Goal: Task Accomplishment & Management: Use online tool/utility

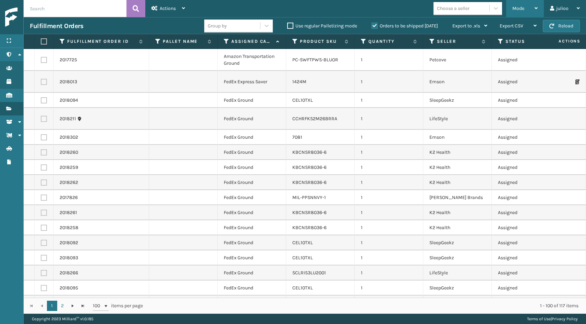
click at [519, 8] on span "Mode" at bounding box center [519, 8] width 12 height 6
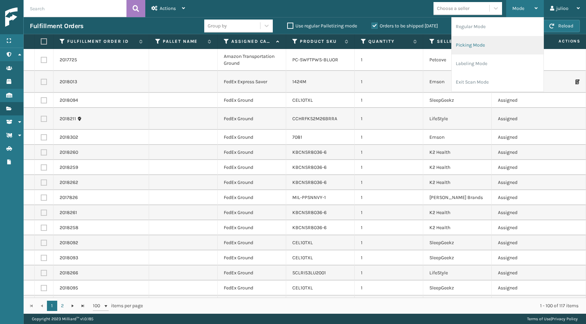
click at [475, 45] on li "Picking Mode" at bounding box center [498, 45] width 92 height 19
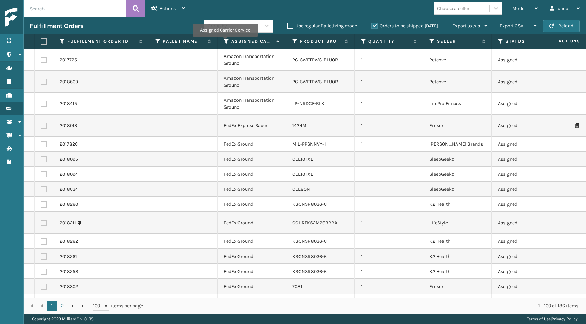
click at [225, 41] on icon at bounding box center [226, 41] width 5 height 6
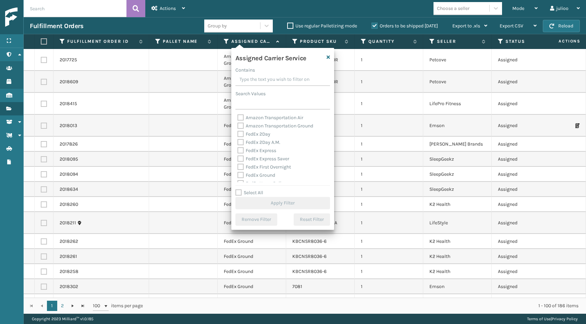
click at [243, 134] on label "FedEx 2Day" at bounding box center [254, 134] width 33 height 6
click at [238, 134] on input "FedEx 2Day" at bounding box center [238, 132] width 0 height 4
checkbox input "true"
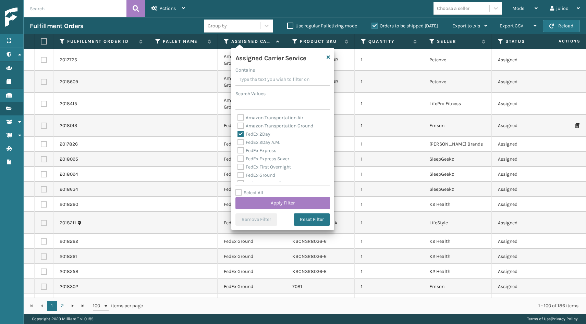
click at [241, 140] on label "FedEx 2Day A.M." at bounding box center [259, 143] width 43 height 6
click at [238, 140] on input "FedEx 2Day A.M." at bounding box center [238, 141] width 0 height 4
checkbox input "true"
click at [241, 148] on label "FedEx Express" at bounding box center [257, 151] width 39 height 6
click at [238, 147] on input "FedEx Express" at bounding box center [238, 149] width 0 height 4
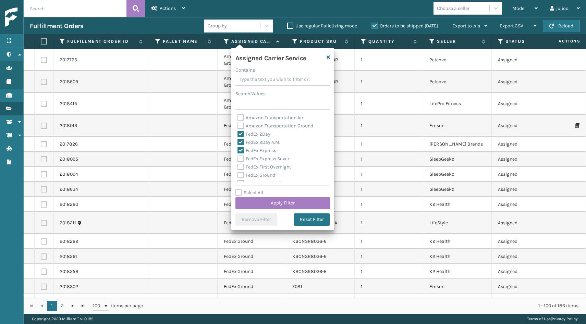
checkbox input "true"
click at [241, 157] on label "FedEx Express Saver" at bounding box center [264, 159] width 52 height 6
click at [238, 157] on input "FedEx Express Saver" at bounding box center [238, 157] width 0 height 4
checkbox input "true"
click at [241, 165] on label "FedEx First Overnight" at bounding box center [264, 167] width 53 height 6
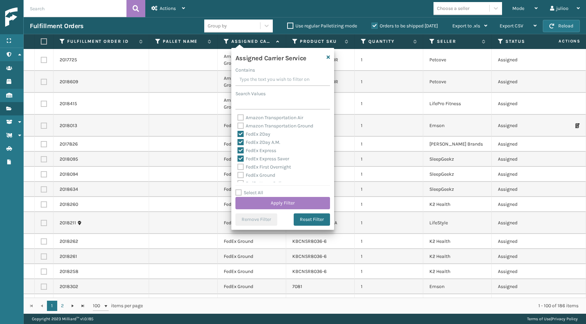
click at [238, 165] on input "FedEx First Overnight" at bounding box center [238, 165] width 0 height 4
checkbox input "true"
click at [241, 171] on div "FedEx First Overnight" at bounding box center [283, 167] width 91 height 8
click at [241, 174] on label "FedEx Ground" at bounding box center [257, 175] width 38 height 6
click at [238, 174] on input "FedEx Ground" at bounding box center [238, 173] width 0 height 4
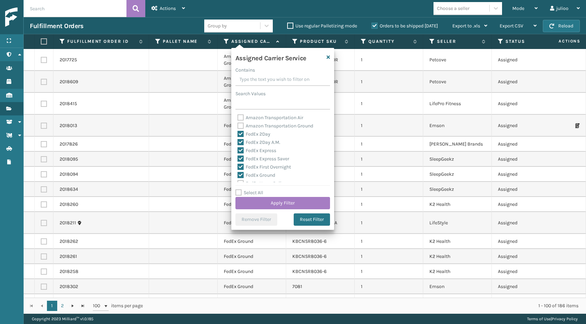
checkbox input "true"
click at [240, 157] on label "FedEx Standard Overnight" at bounding box center [270, 157] width 64 height 6
click at [238, 157] on input "FedEx Standard Overnight" at bounding box center [238, 155] width 0 height 4
checkbox input "true"
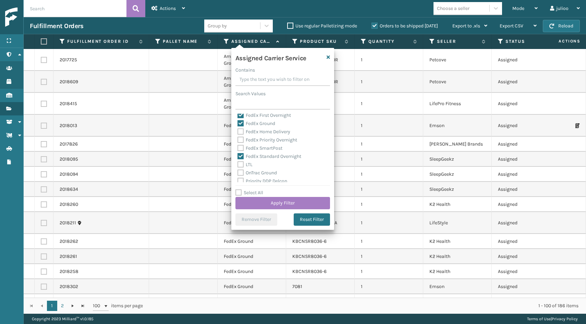
click at [240, 149] on label "FedEx SmartPost" at bounding box center [260, 148] width 45 height 6
click at [238, 149] on input "FedEx SmartPost" at bounding box center [238, 146] width 0 height 4
checkbox input "true"
click at [240, 139] on label "FedEx Priority Overnight" at bounding box center [268, 140] width 60 height 6
click at [238, 139] on input "FedEx Priority Overnight" at bounding box center [238, 138] width 0 height 4
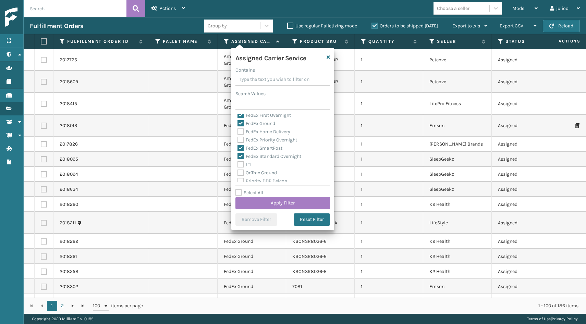
checkbox input "true"
click at [241, 132] on label "FedEx Home Delivery" at bounding box center [264, 132] width 53 height 6
click at [238, 132] on input "FedEx Home Delivery" at bounding box center [238, 130] width 0 height 4
checkbox input "true"
click at [270, 202] on button "Apply Filter" at bounding box center [283, 203] width 95 height 12
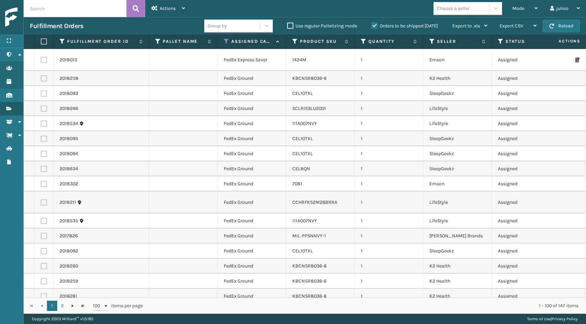
click at [45, 40] on label at bounding box center [43, 41] width 4 height 6
click at [41, 40] on input "checkbox" at bounding box center [41, 41] width 0 height 4
checkbox input "true"
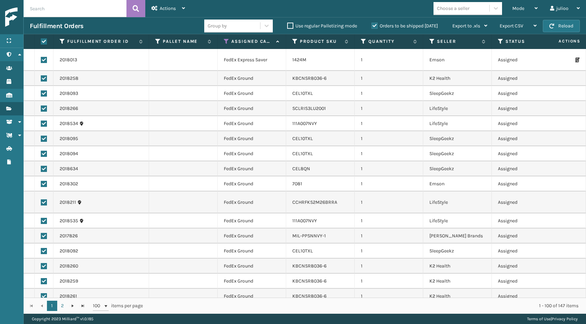
checkbox input "true"
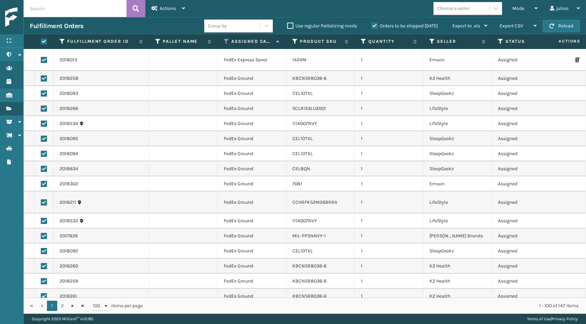
checkbox input "true"
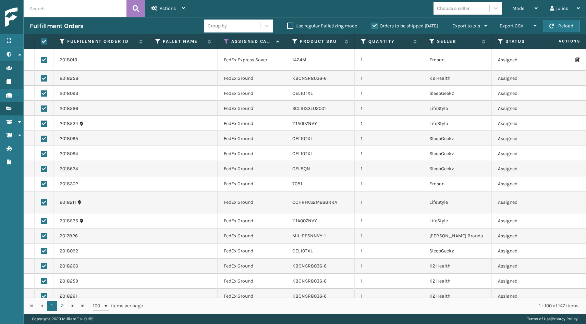
checkbox input "true"
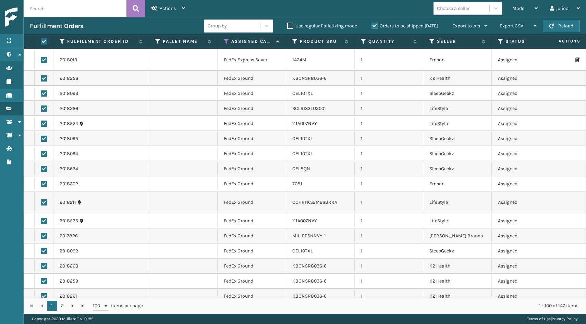
checkbox input "true"
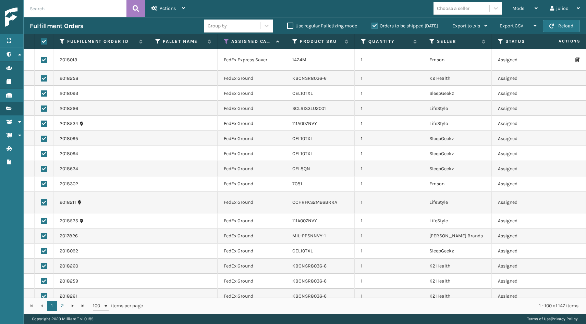
checkbox input "true"
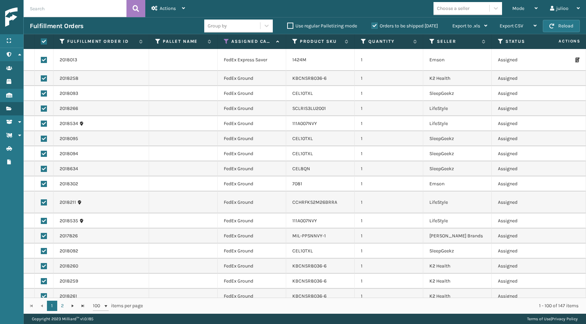
checkbox input "true"
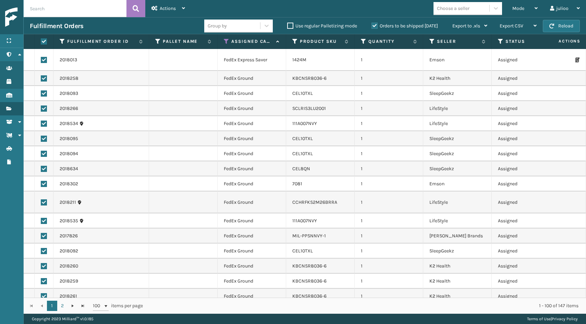
checkbox input "true"
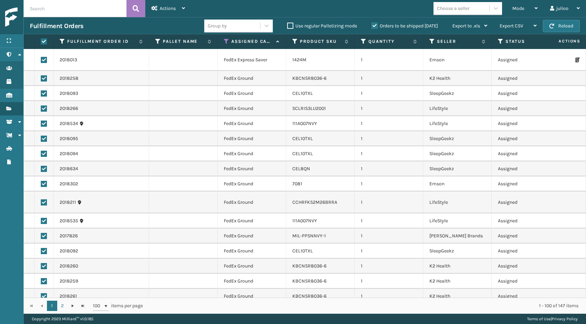
checkbox input "true"
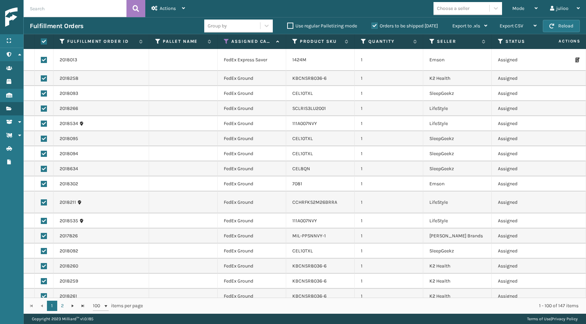
checkbox input "true"
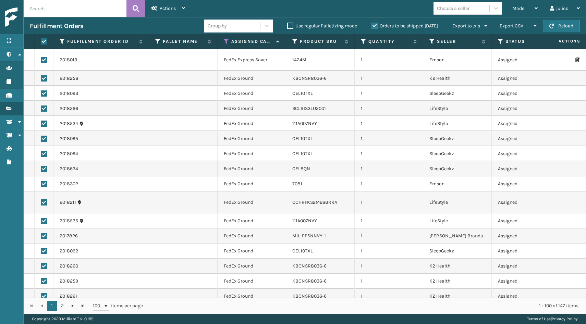
checkbox input "true"
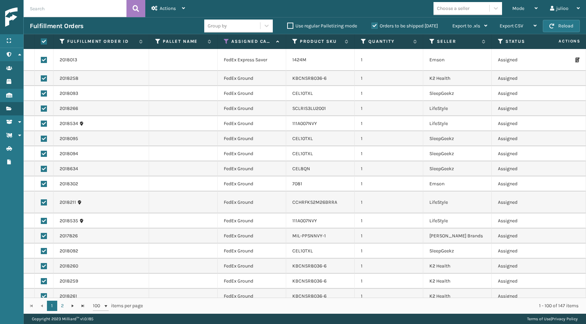
checkbox input "true"
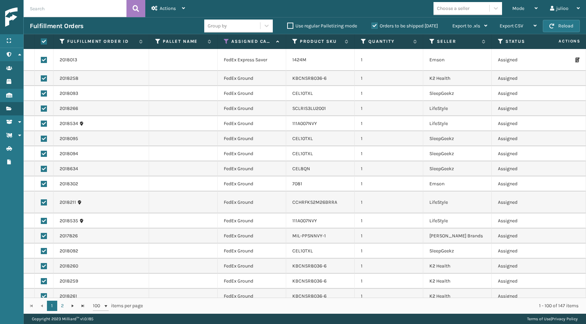
checkbox input "true"
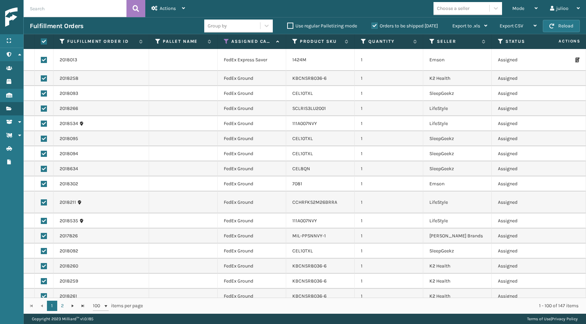
checkbox input "true"
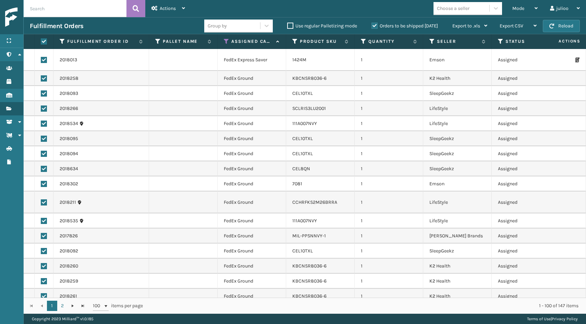
checkbox input "true"
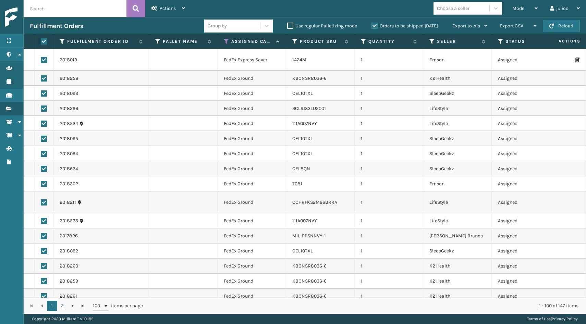
checkbox input "true"
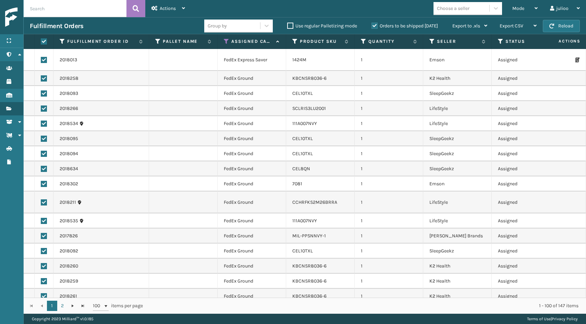
checkbox input "true"
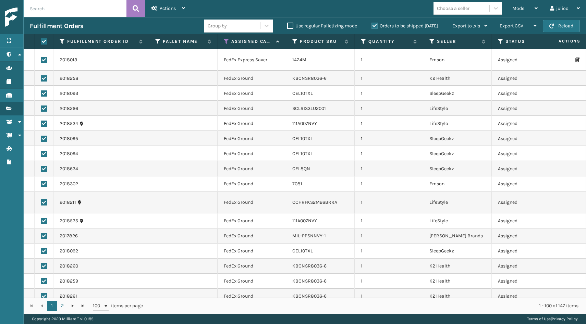
checkbox input "true"
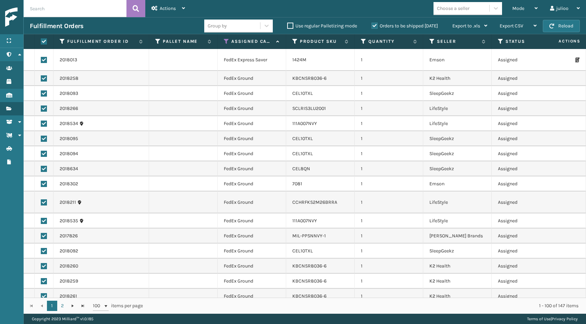
checkbox input "true"
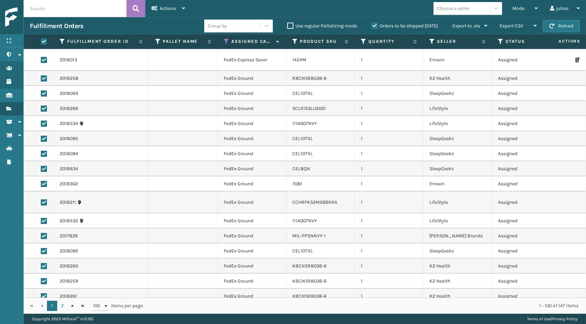
checkbox input "true"
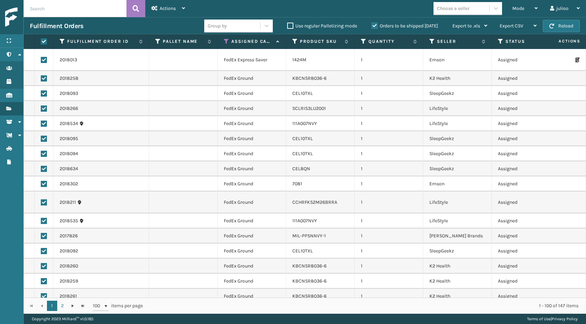
checkbox input "true"
click at [373, 28] on label "Orders to be shipped [DATE]" at bounding box center [405, 26] width 67 height 6
click at [372, 26] on input "Orders to be shipped [DATE]" at bounding box center [372, 24] width 0 height 4
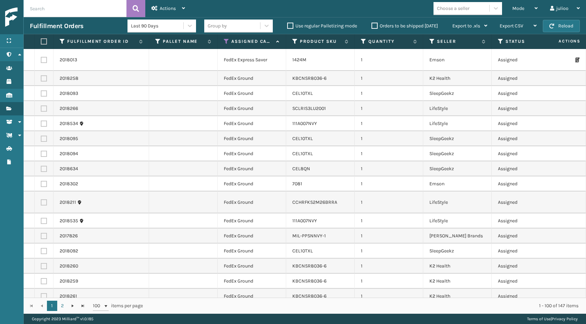
click at [373, 28] on label "Orders to be shipped [DATE]" at bounding box center [405, 26] width 67 height 6
click at [372, 26] on input "Orders to be shipped [DATE]" at bounding box center [372, 24] width 0 height 4
click at [44, 42] on label at bounding box center [43, 41] width 4 height 6
click at [41, 42] on input "checkbox" at bounding box center [41, 41] width 0 height 4
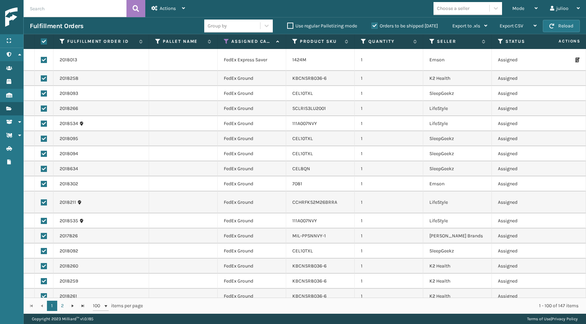
checkbox input "true"
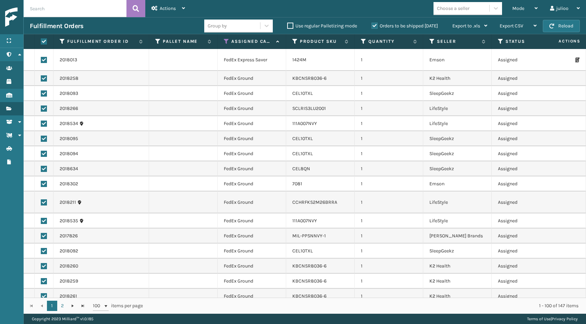
checkbox input "true"
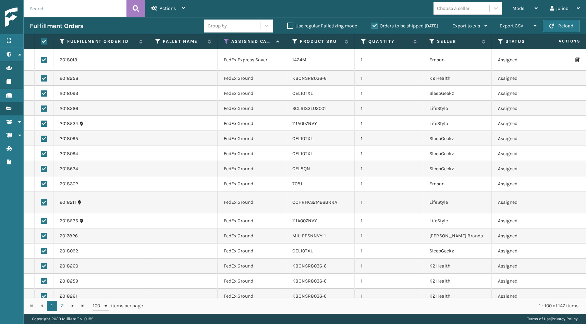
checkbox input "true"
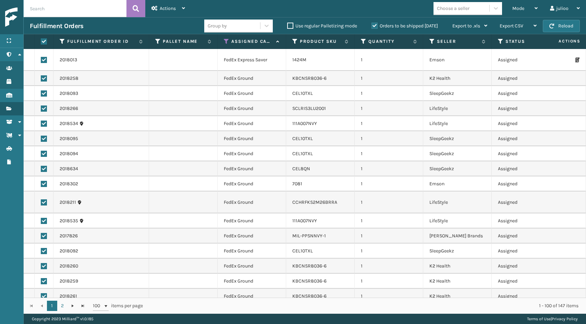
checkbox input "true"
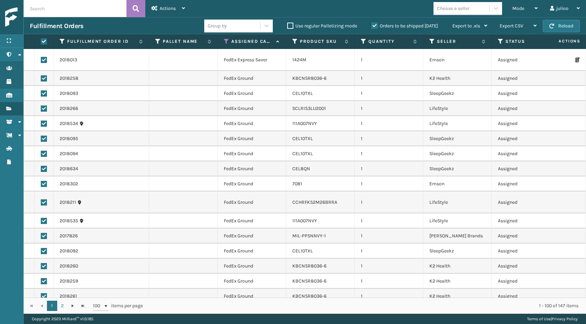
checkbox input "true"
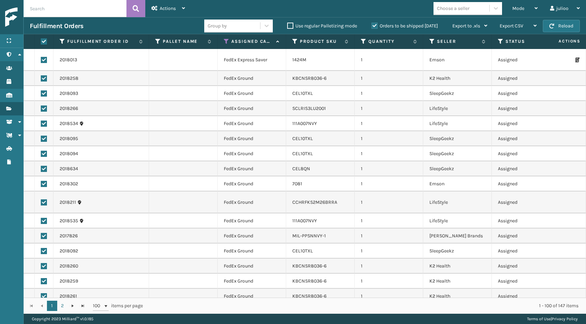
checkbox input "true"
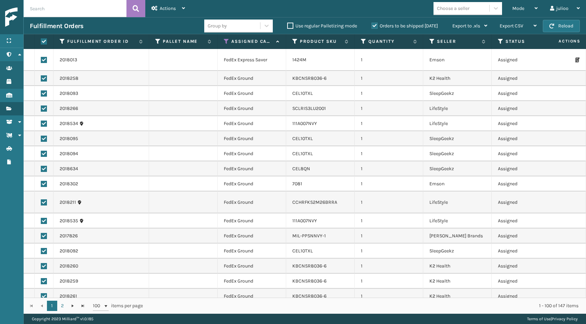
checkbox input "true"
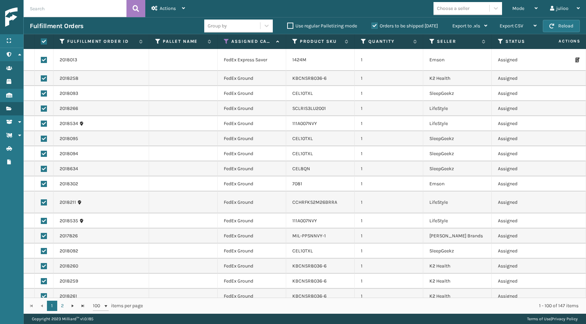
checkbox input "true"
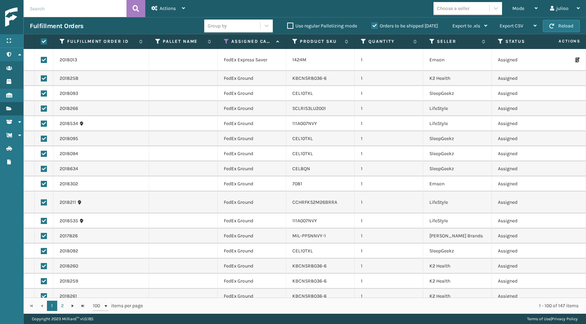
checkbox input "true"
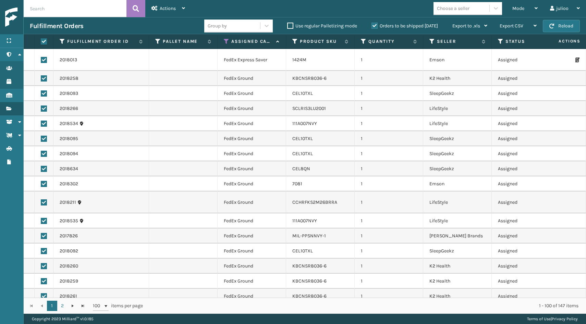
checkbox input "true"
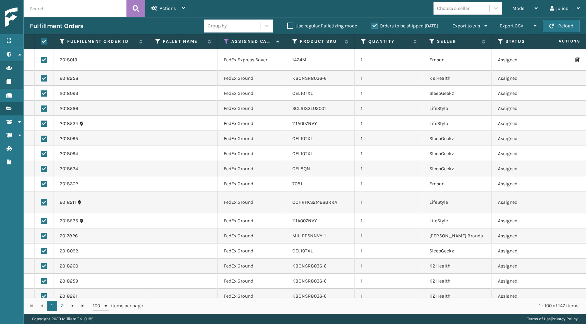
checkbox input "true"
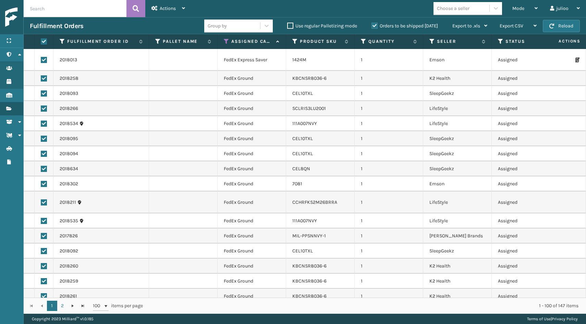
checkbox input "true"
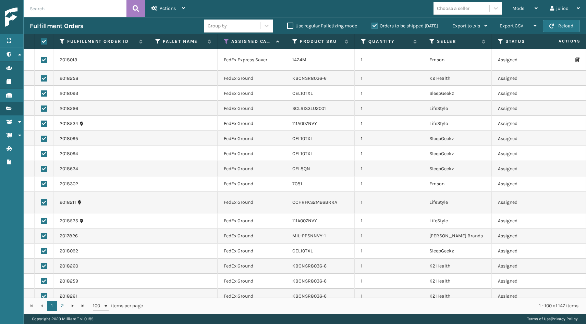
checkbox input "true"
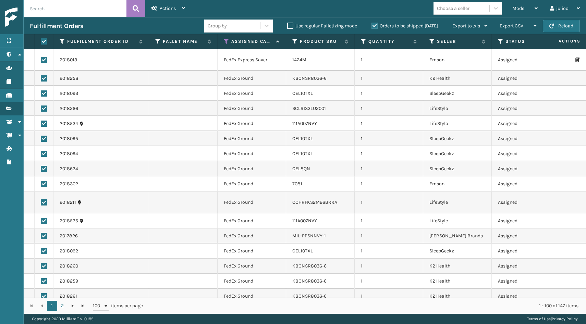
checkbox input "true"
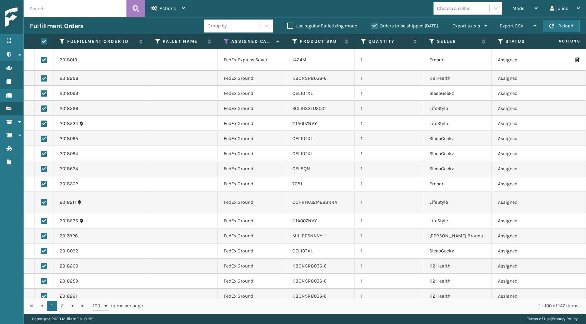
checkbox input "true"
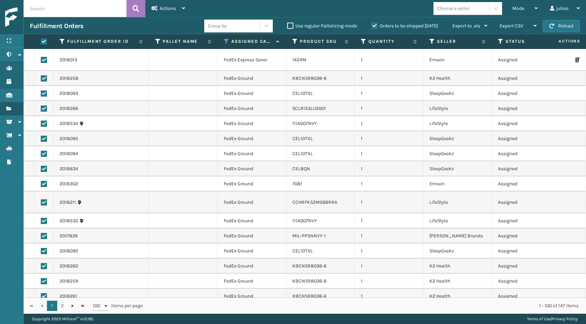
checkbox input "true"
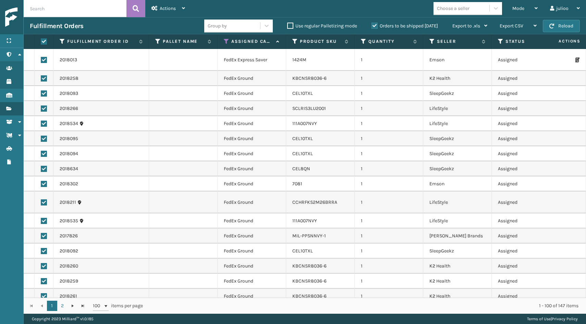
checkbox input "true"
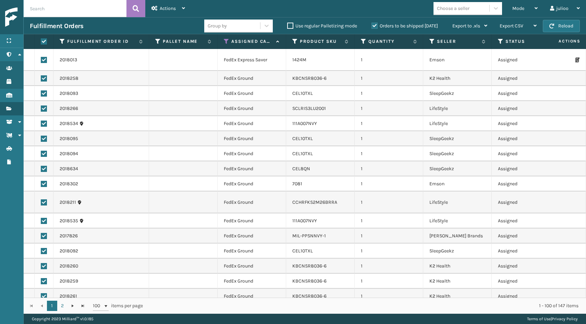
checkbox input "true"
click at [185, 7] on icon at bounding box center [183, 8] width 3 height 5
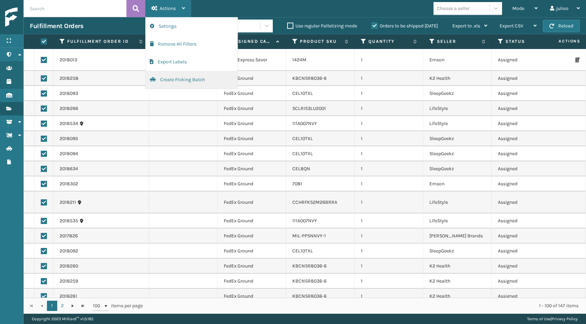
click at [179, 82] on button "Create Picking Batch" at bounding box center [192, 80] width 92 height 18
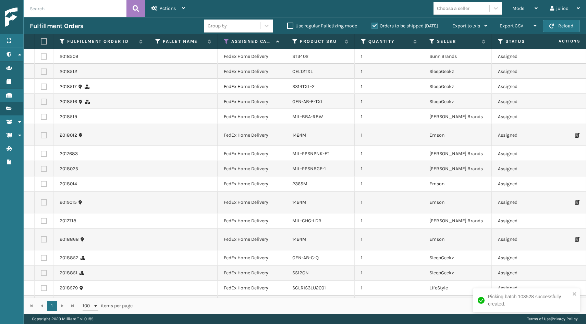
click at [45, 43] on label at bounding box center [43, 41] width 4 height 6
click at [41, 43] on input "checkbox" at bounding box center [41, 41] width 0 height 4
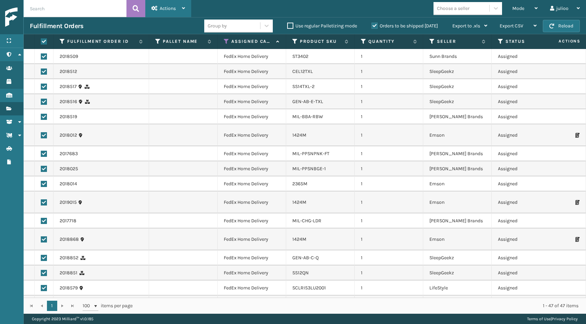
click at [168, 11] on div "Actions" at bounding box center [169, 8] width 34 height 17
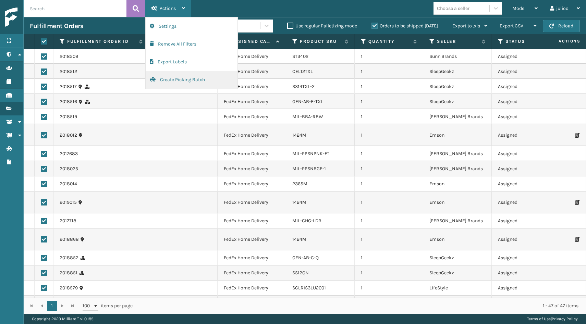
click at [170, 74] on button "Create Picking Batch" at bounding box center [192, 80] width 92 height 18
